Goal: Information Seeking & Learning: Understand process/instructions

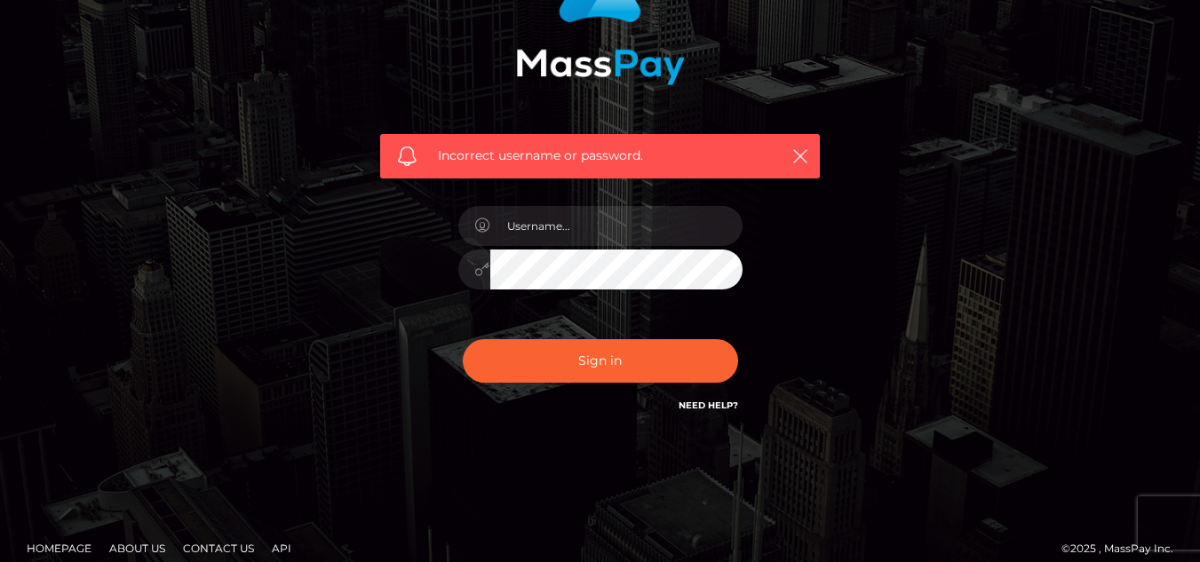
scroll to position [198, 0]
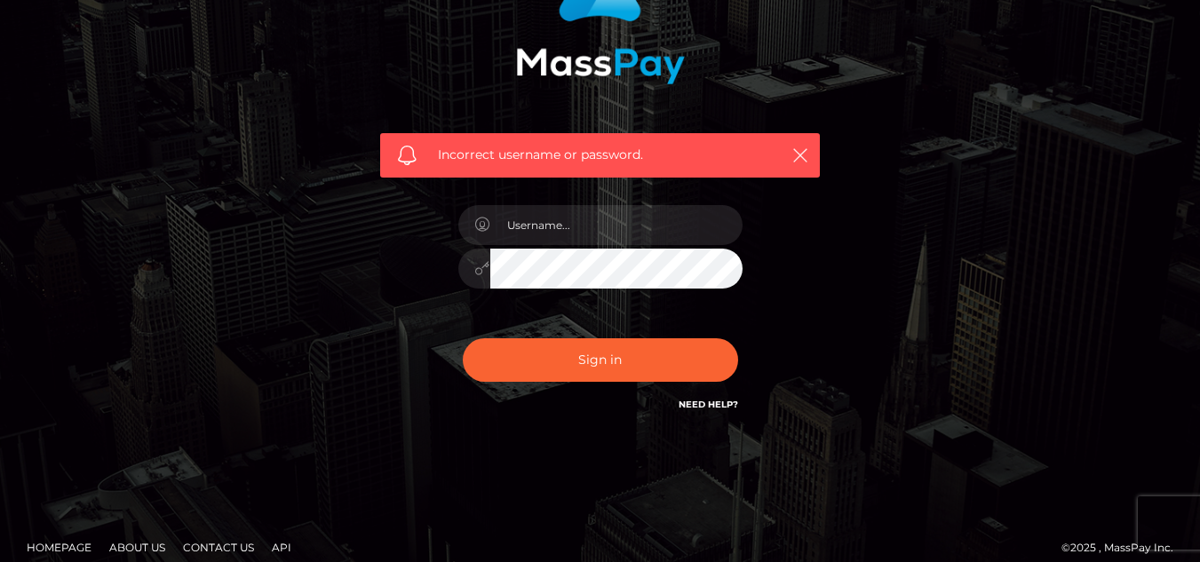
click at [699, 404] on link "Need Help?" at bounding box center [709, 405] width 60 height 12
click at [723, 405] on link "Need Help?" at bounding box center [709, 405] width 60 height 12
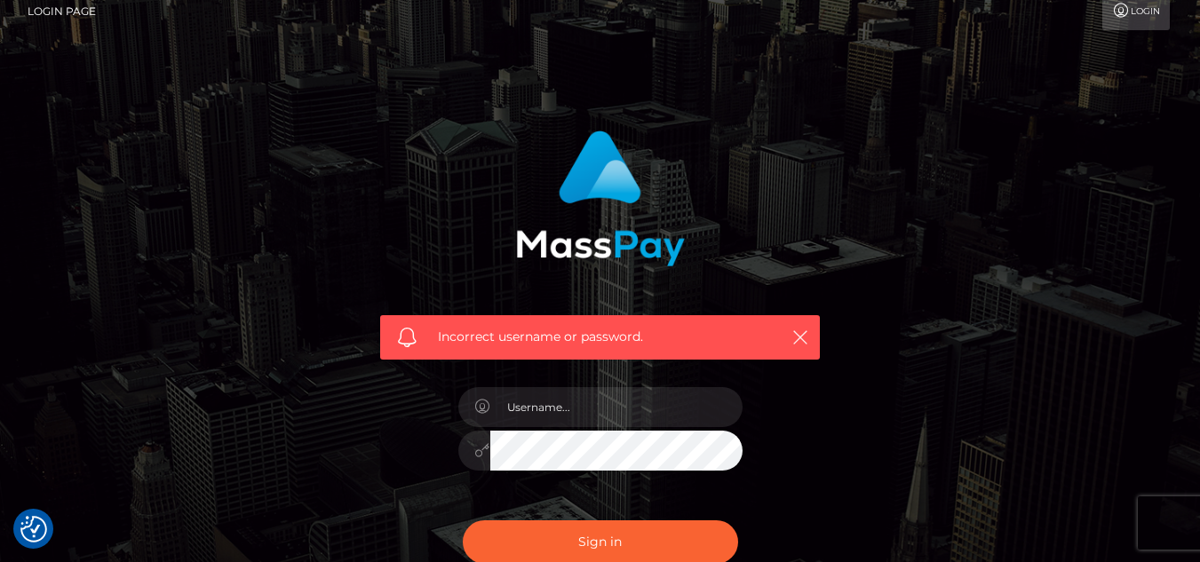
scroll to position [15, 0]
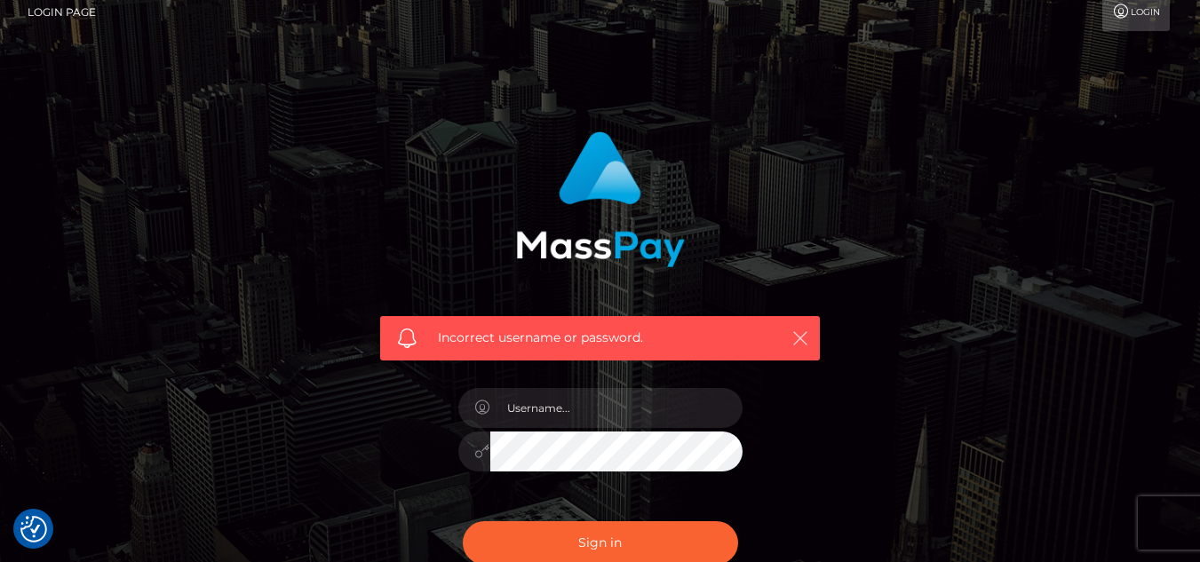
click at [800, 338] on icon "button" at bounding box center [801, 339] width 18 height 18
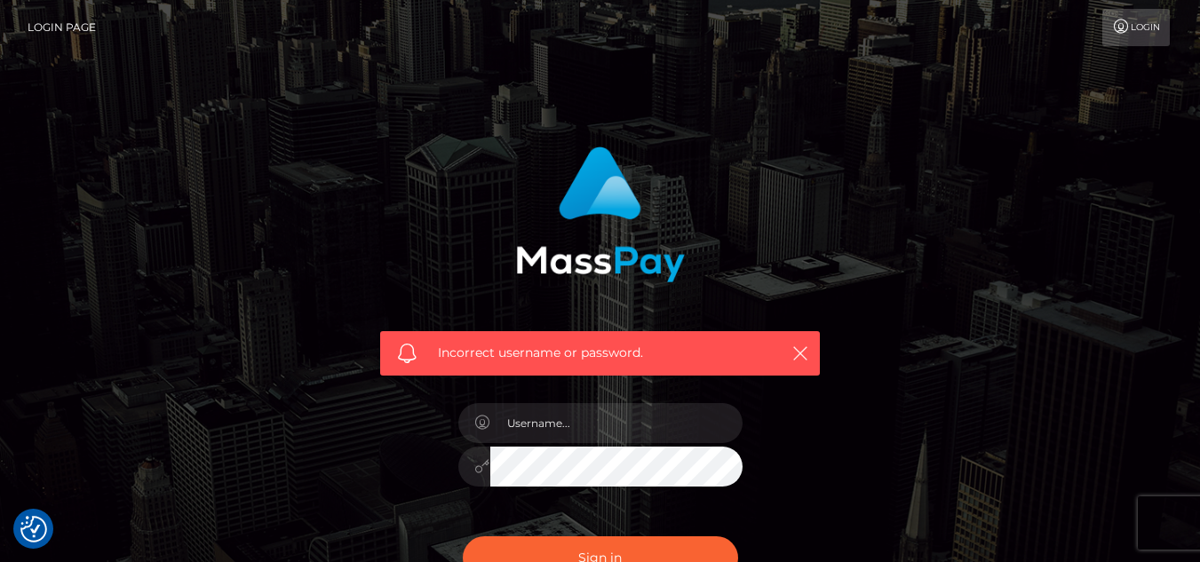
click at [1134, 27] on link "Login" at bounding box center [1137, 27] width 68 height 37
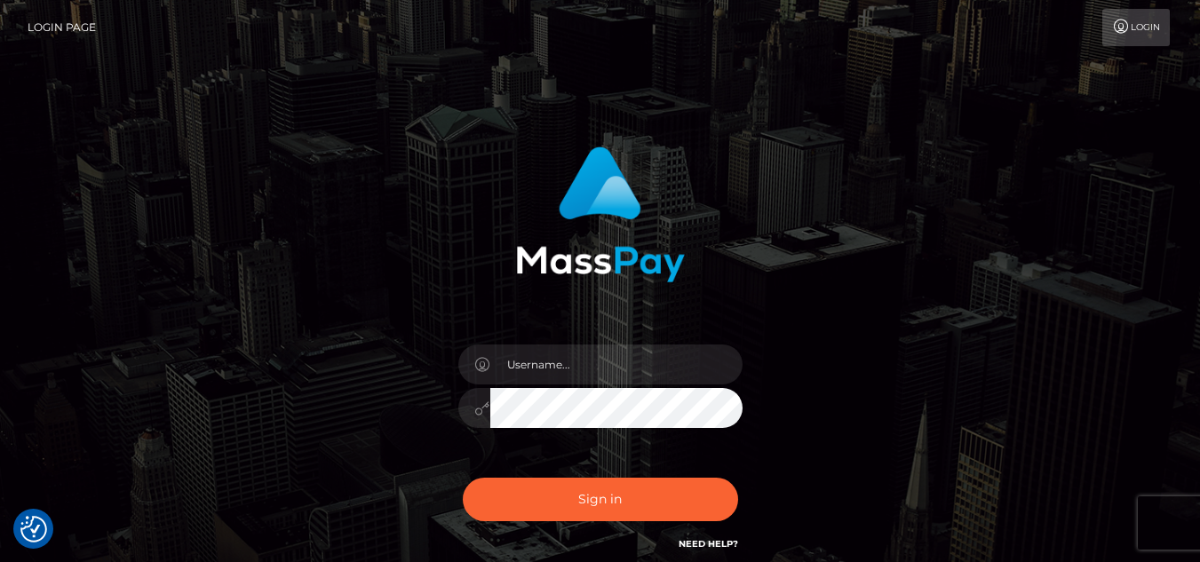
scroll to position [156, 0]
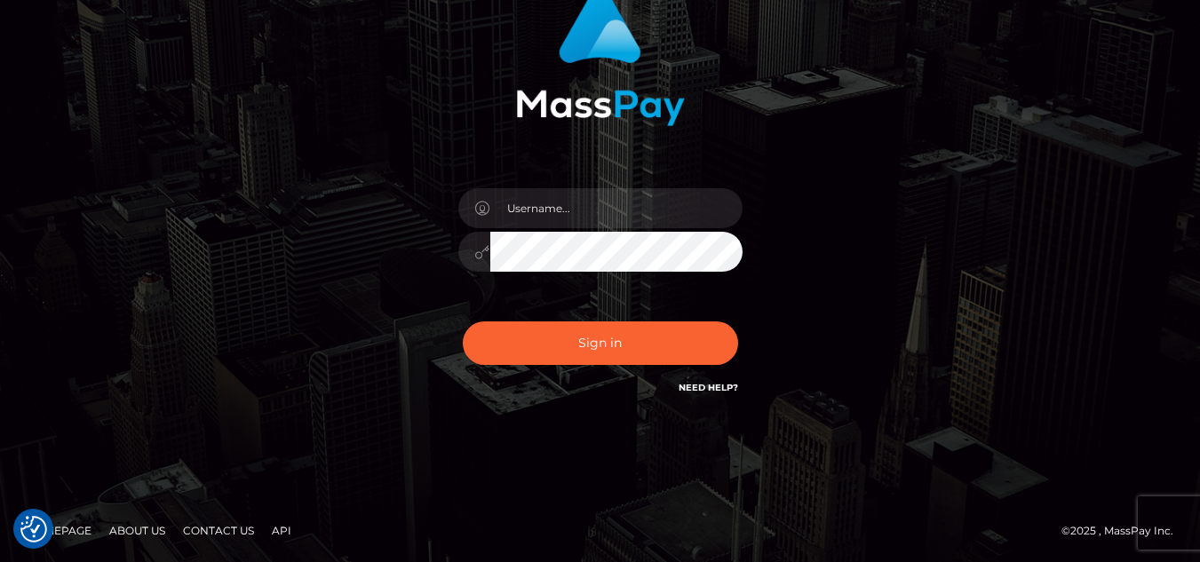
click at [708, 391] on link "Need Help?" at bounding box center [709, 388] width 60 height 12
